Goal: Information Seeking & Learning: Learn about a topic

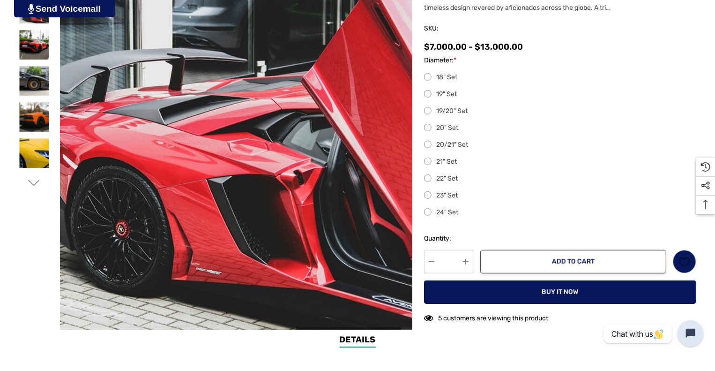
scroll to position [242, 0]
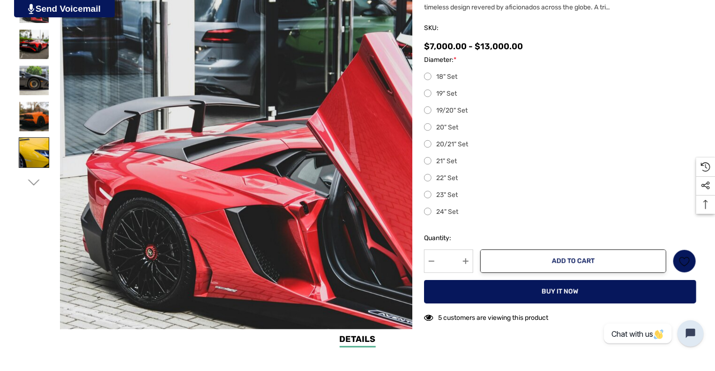
click at [30, 149] on img at bounding box center [34, 153] width 30 height 30
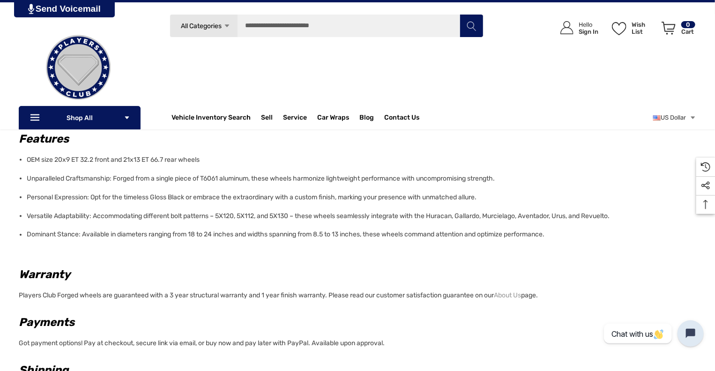
scroll to position [663, 0]
drag, startPoint x: 63, startPoint y: 158, endPoint x: 144, endPoint y: 161, distance: 81.1
click at [144, 161] on span "OEM size 20x9 ET 32.2 front and 21x13 ET 66.7 rear wheels" at bounding box center [113, 160] width 173 height 8
click at [149, 164] on span "OEM size 20x9 ET 32.2 front and 21x13 ET 66.7 rear wheels" at bounding box center [113, 160] width 173 height 8
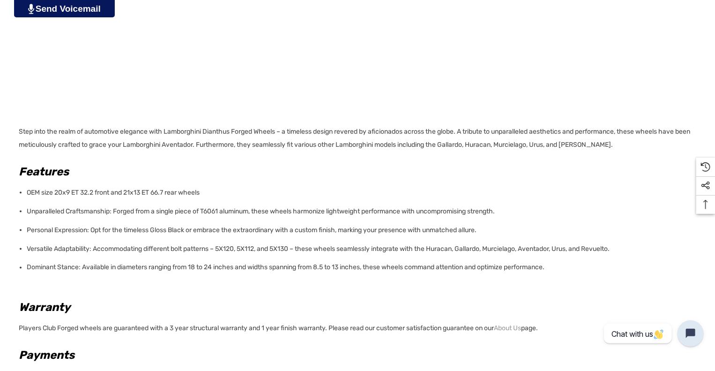
scroll to position [631, 0]
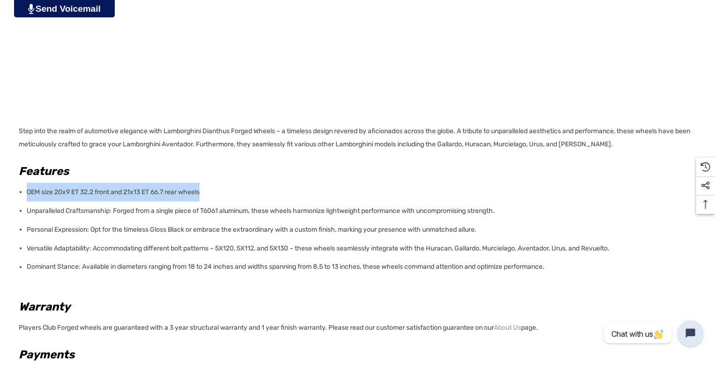
drag, startPoint x: 28, startPoint y: 193, endPoint x: 238, endPoint y: 191, distance: 209.4
click at [238, 191] on li "OEM size 20x9 ET 32.2 front and 21x13 ET 66.7 rear wheels" at bounding box center [359, 192] width 664 height 19
copy span "OEM size 20x9 ET 32.2 front and 21x13 ET 66.7 rear wheels"
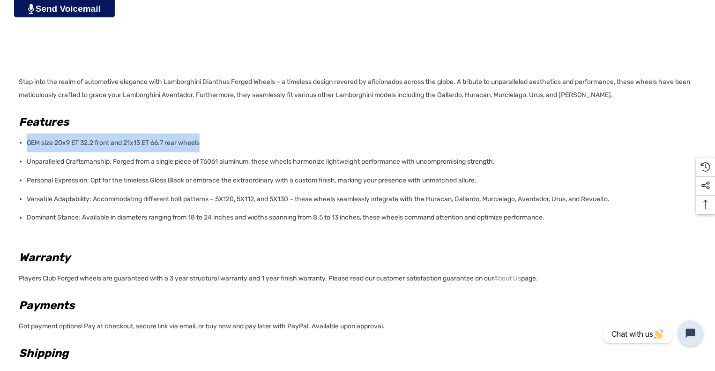
scroll to position [690, 0]
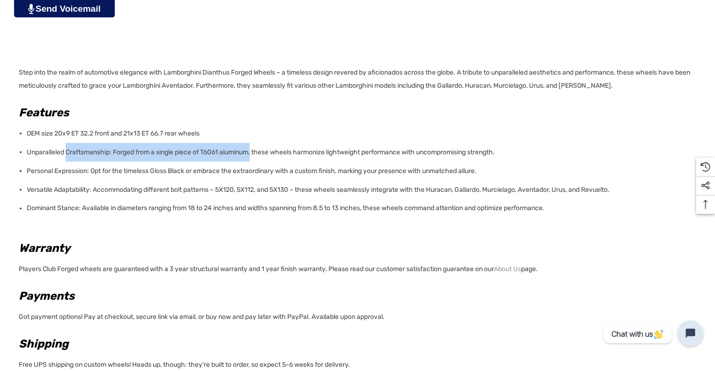
drag, startPoint x: 68, startPoint y: 149, endPoint x: 257, endPoint y: 148, distance: 188.4
click at [257, 148] on li "Unparalleled Craftsmanship: Forged from a single piece of T6061 aluminum, these…" at bounding box center [359, 152] width 664 height 19
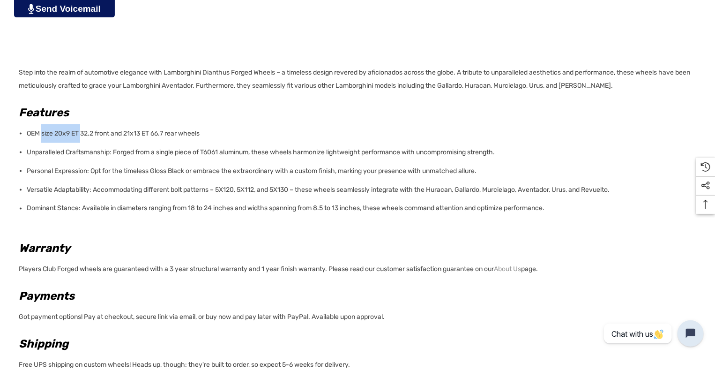
drag, startPoint x: 42, startPoint y: 133, endPoint x: 82, endPoint y: 132, distance: 40.8
click at [82, 132] on span "OEM size 20x9 ET 32.2 front and 21x13 ET 66.7 rear wheels" at bounding box center [113, 133] width 173 height 8
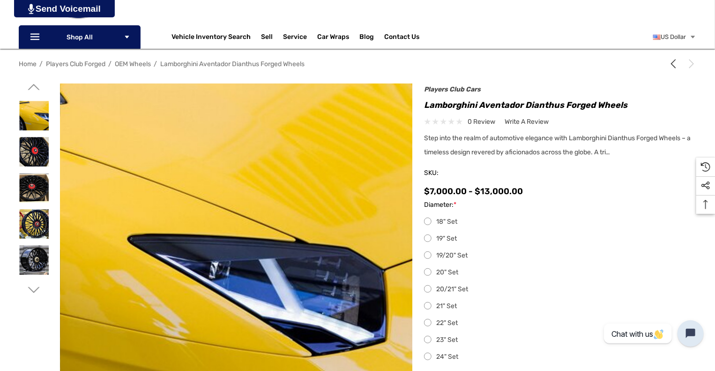
scroll to position [0, 0]
